Goal: Use online tool/utility: Utilize a website feature to perform a specific function

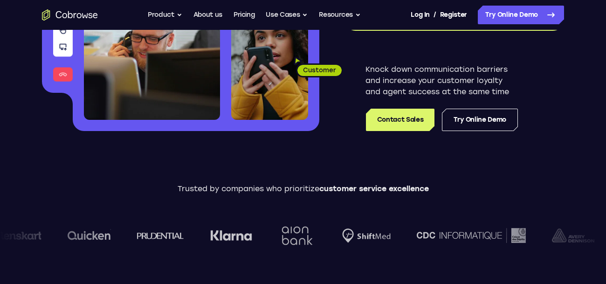
scroll to position [182, 0]
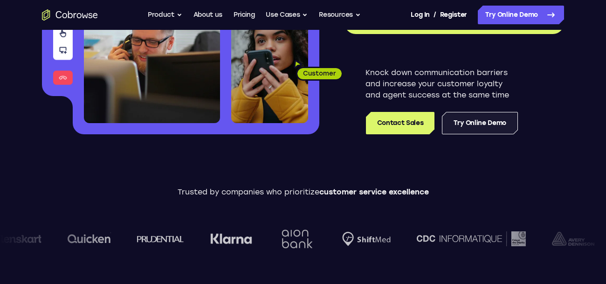
click at [468, 123] on link "Try Online Demo" at bounding box center [480, 123] width 76 height 22
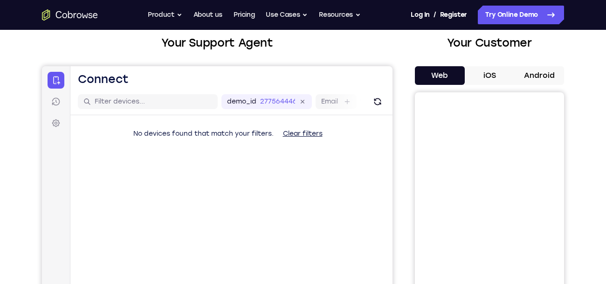
scroll to position [43, 0]
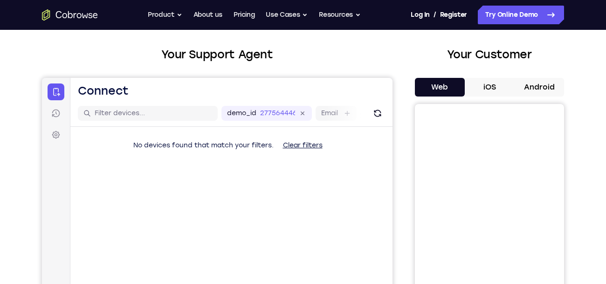
click at [492, 87] on button "iOS" at bounding box center [490, 87] width 50 height 19
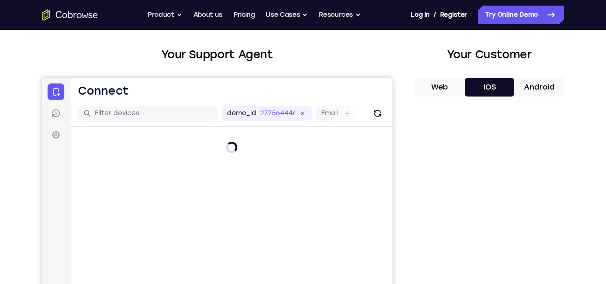
click at [530, 89] on button "Android" at bounding box center [539, 87] width 50 height 19
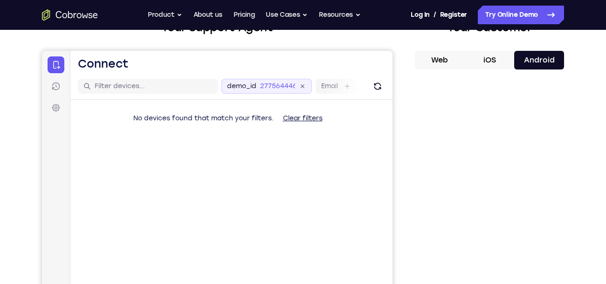
scroll to position [74, 0]
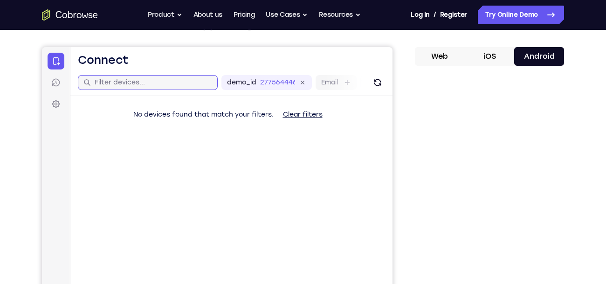
click at [172, 85] on input "text" at bounding box center [153, 82] width 117 height 9
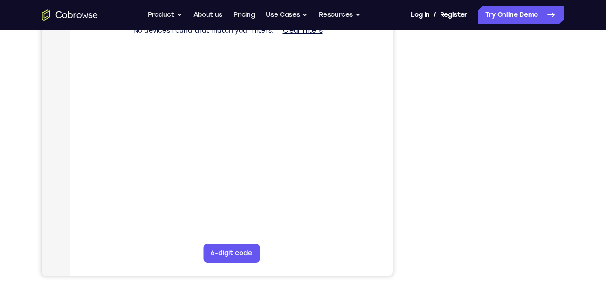
scroll to position [159, 0]
click at [222, 252] on button "6-digit code" at bounding box center [231, 252] width 56 height 19
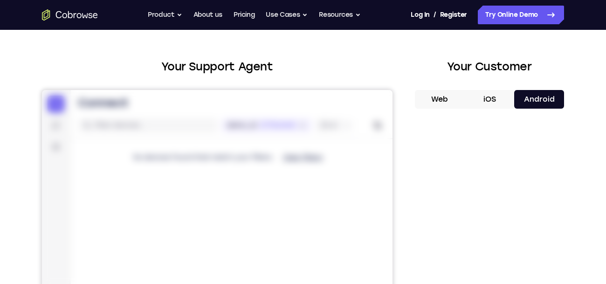
scroll to position [0, 0]
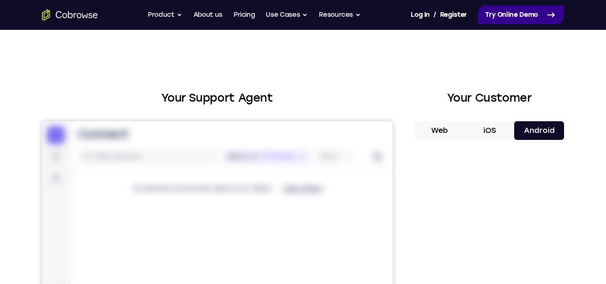
click at [508, 10] on link "Try Online Demo" at bounding box center [521, 15] width 86 height 19
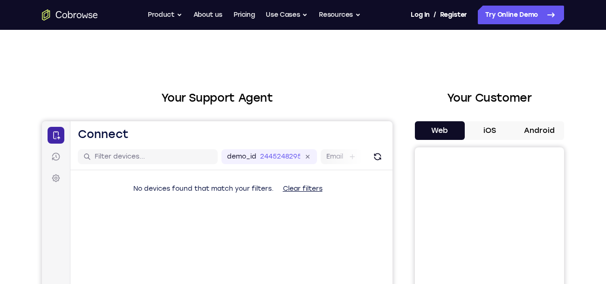
click at [56, 140] on link "Connect" at bounding box center [56, 135] width 17 height 17
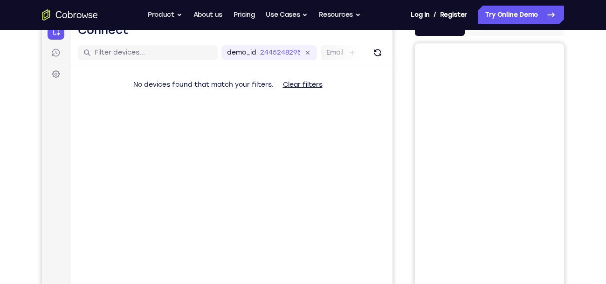
scroll to position [106, 0]
